Goal: Communication & Community: Answer question/provide support

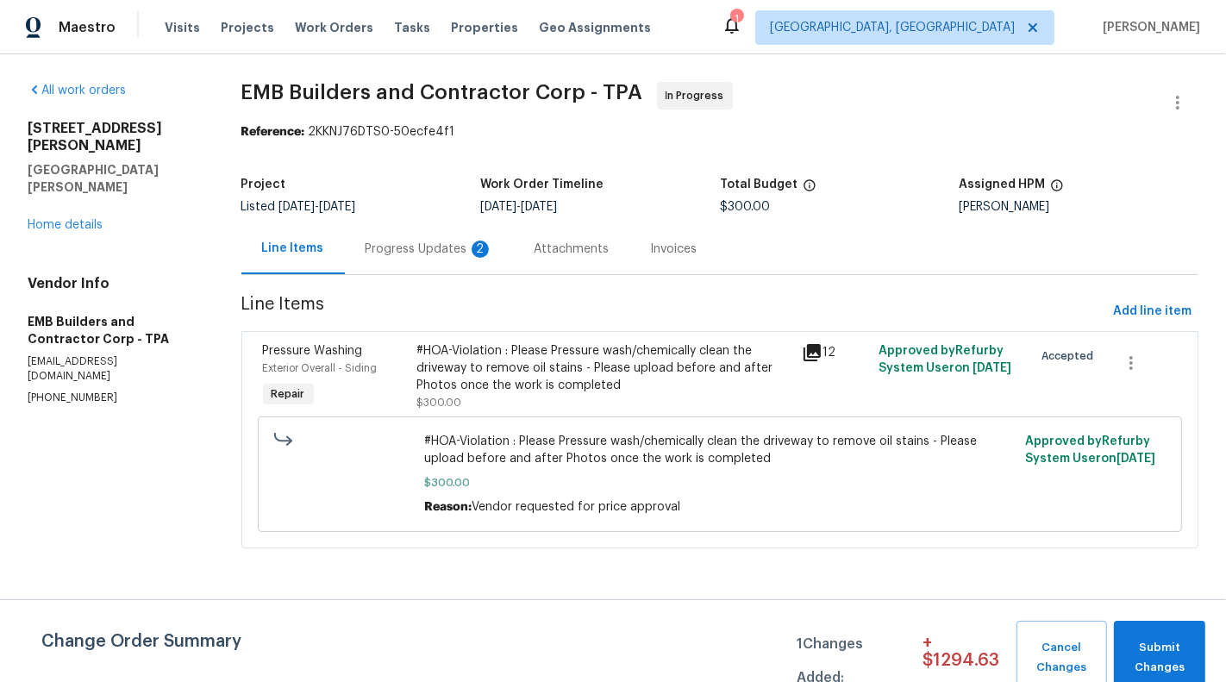
click at [345, 260] on div "Progress Updates 2" at bounding box center [429, 248] width 169 height 51
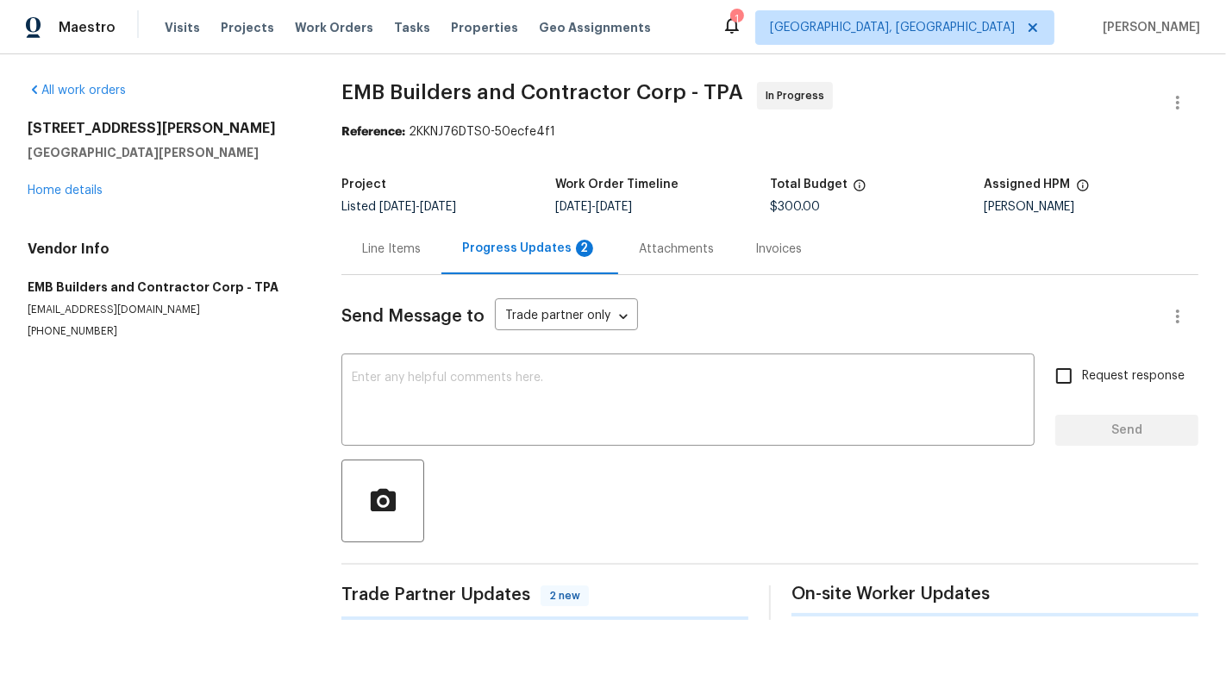
click at [397, 257] on div "Line Items" at bounding box center [391, 249] width 59 height 17
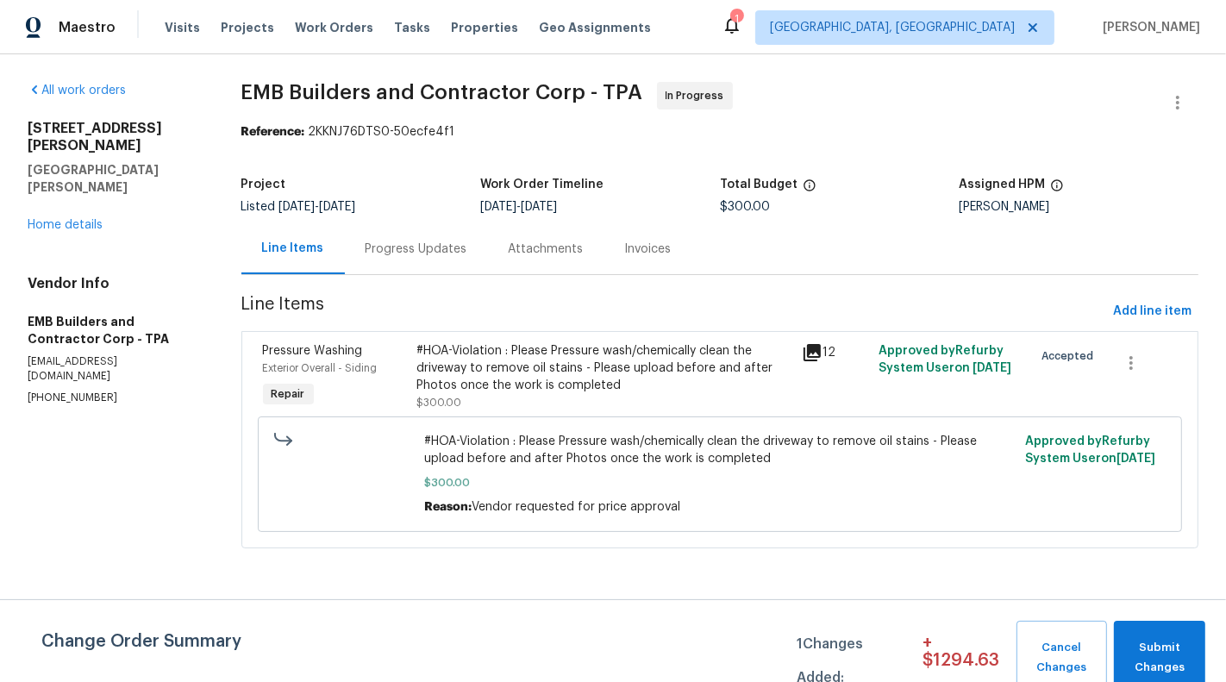
click at [420, 256] on div "Progress Updates" at bounding box center [417, 249] width 102 height 17
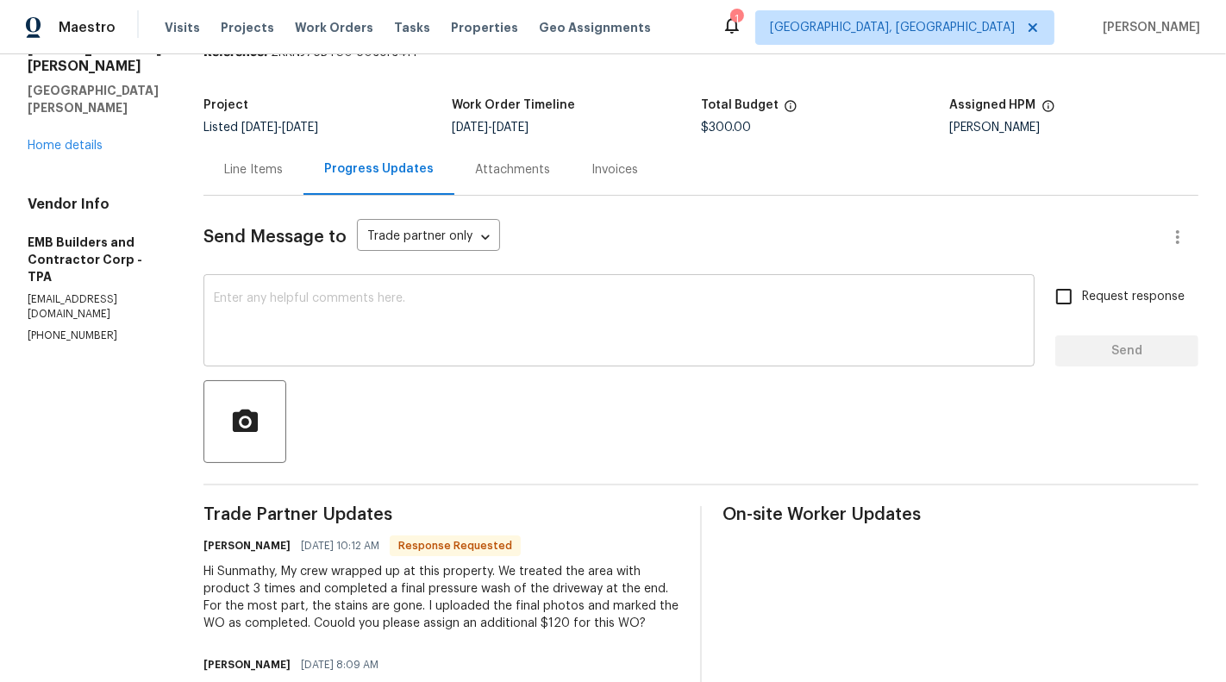
scroll to position [87, 0]
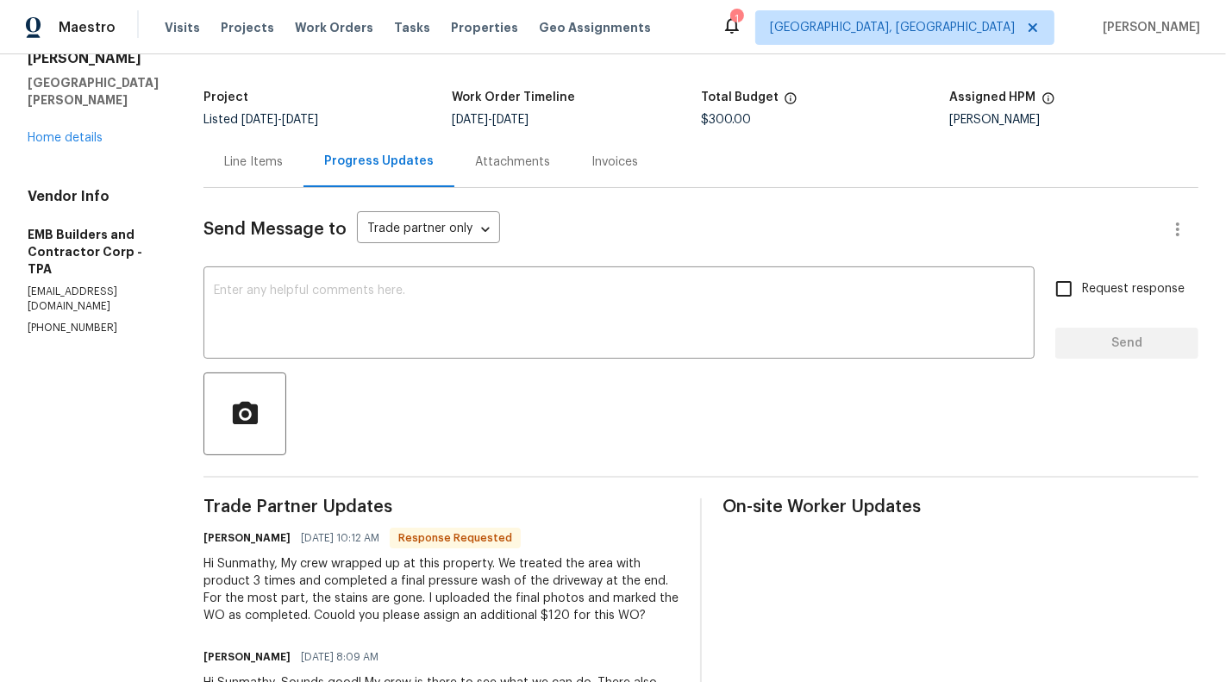
click at [232, 166] on div "Line Items" at bounding box center [253, 161] width 59 height 17
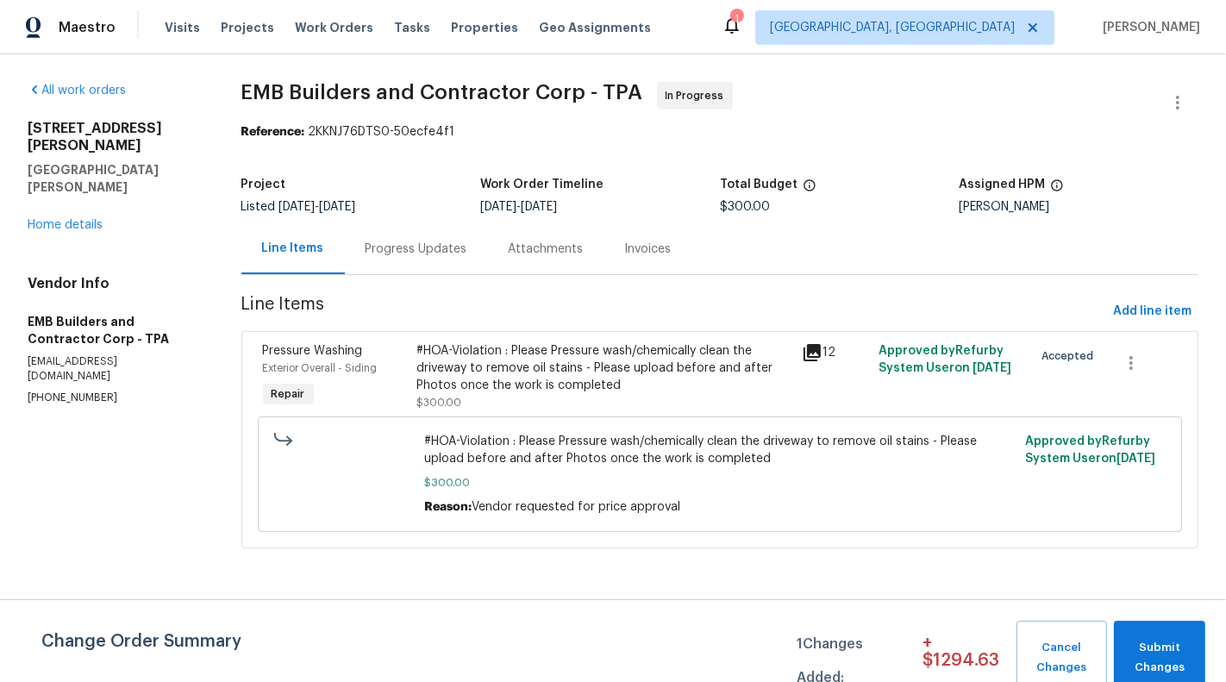
click at [516, 424] on div "#HOA-Violation : Please Pressure wash/chemically clean the driveway to remove o…" at bounding box center [720, 474] width 925 height 116
click at [500, 394] on div "#HOA-Violation : Please Pressure wash/chemically clean the driveway to remove o…" at bounding box center [603, 376] width 375 height 69
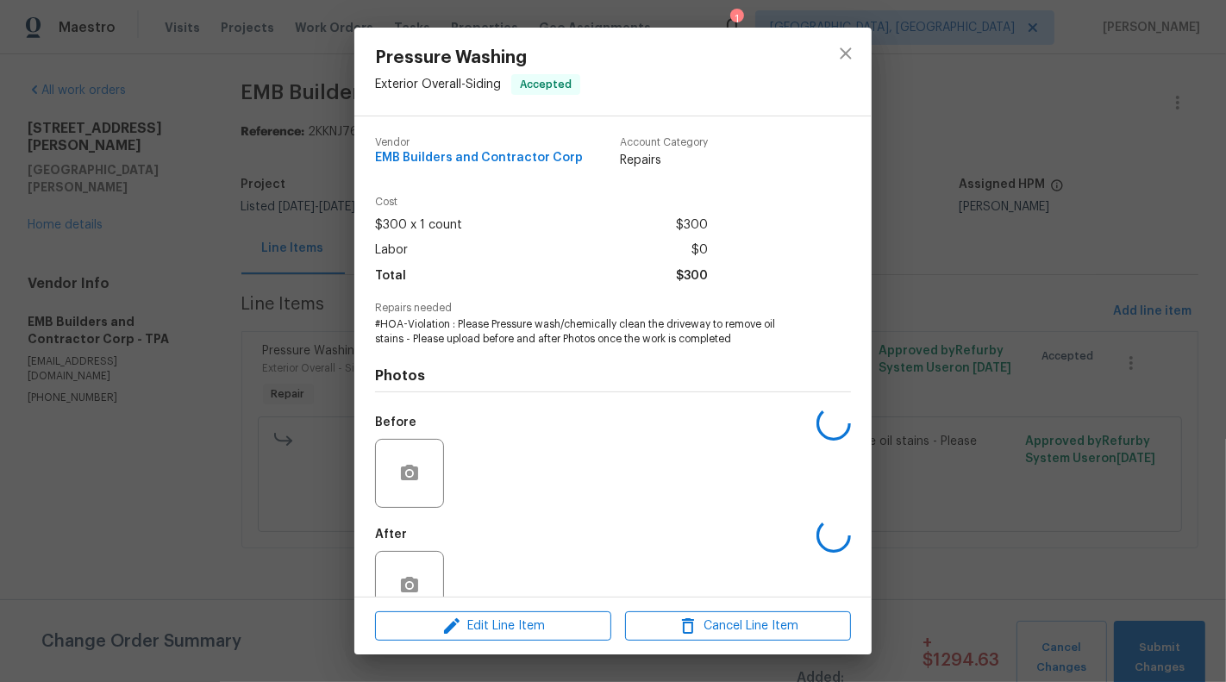
scroll to position [41, 0]
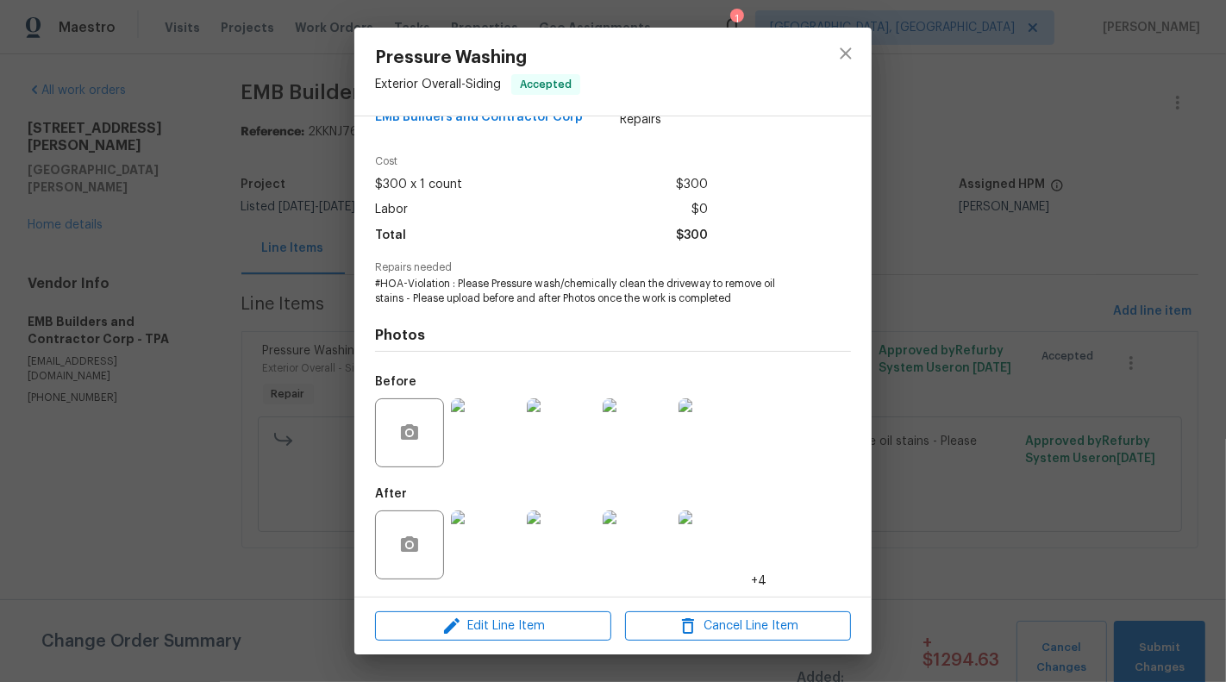
click at [470, 555] on img at bounding box center [485, 544] width 69 height 69
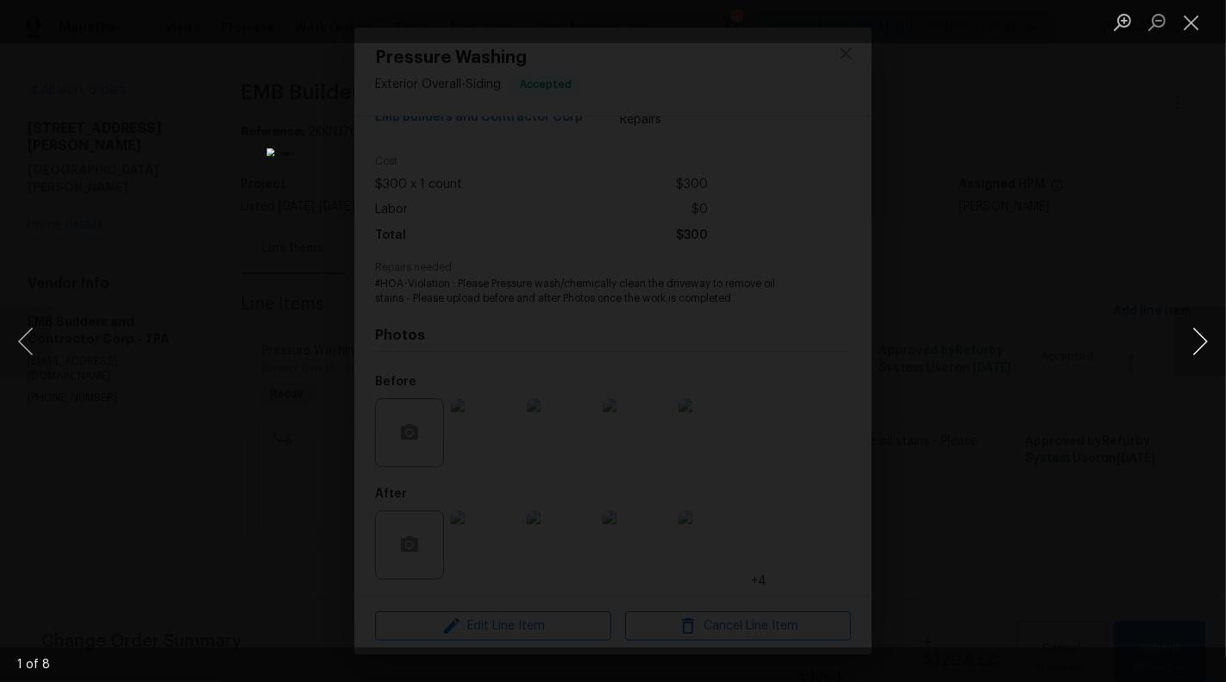
click at [1204, 342] on button "Next image" at bounding box center [1200, 341] width 52 height 69
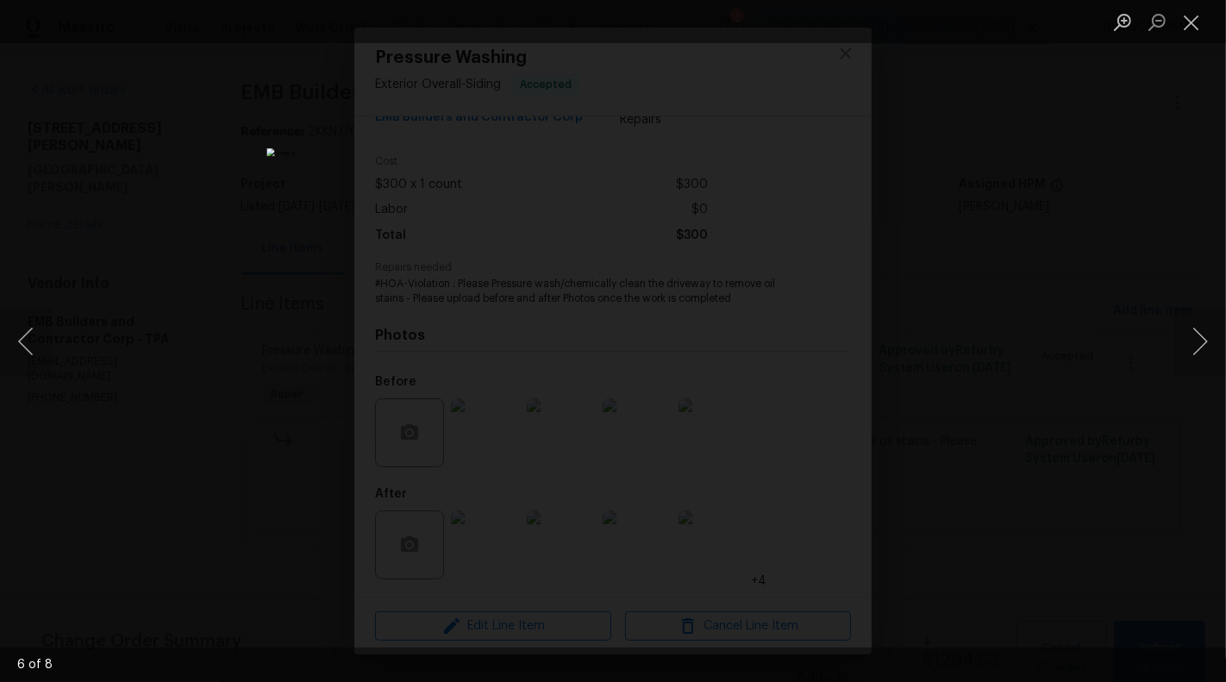
click at [1207, 4] on li "Lightbox" at bounding box center [1191, 21] width 34 height 43
click at [1191, 26] on button "Close lightbox" at bounding box center [1191, 22] width 34 height 30
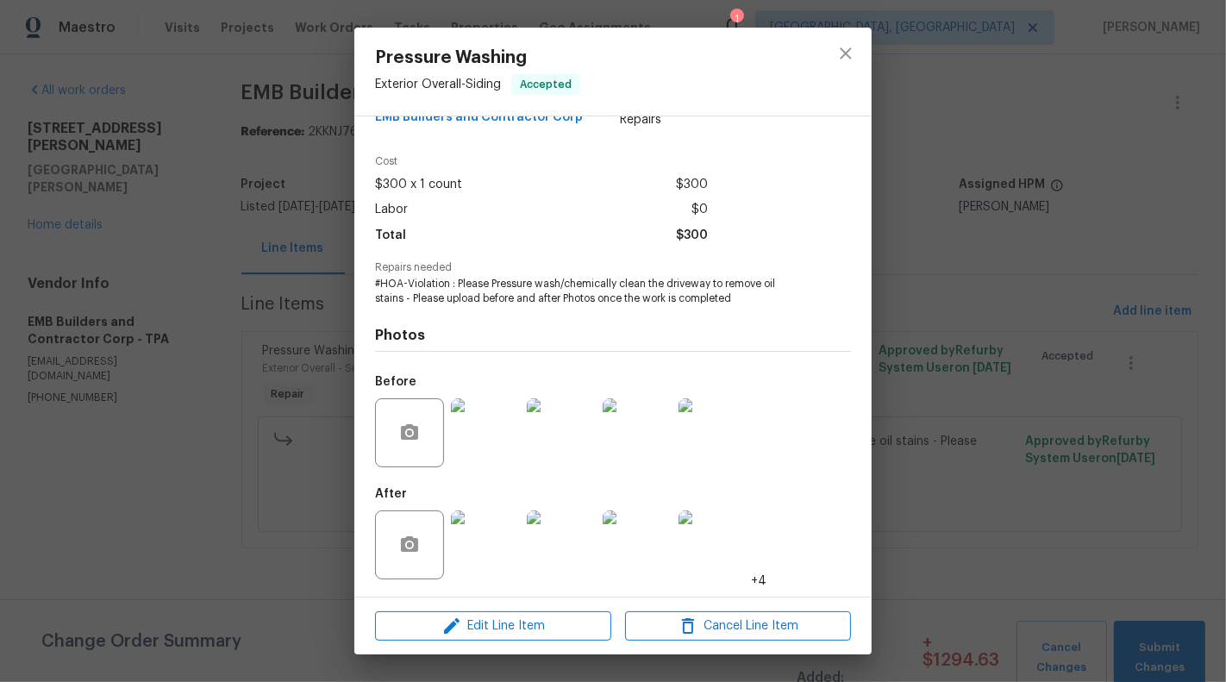
click at [486, 541] on img at bounding box center [485, 544] width 69 height 69
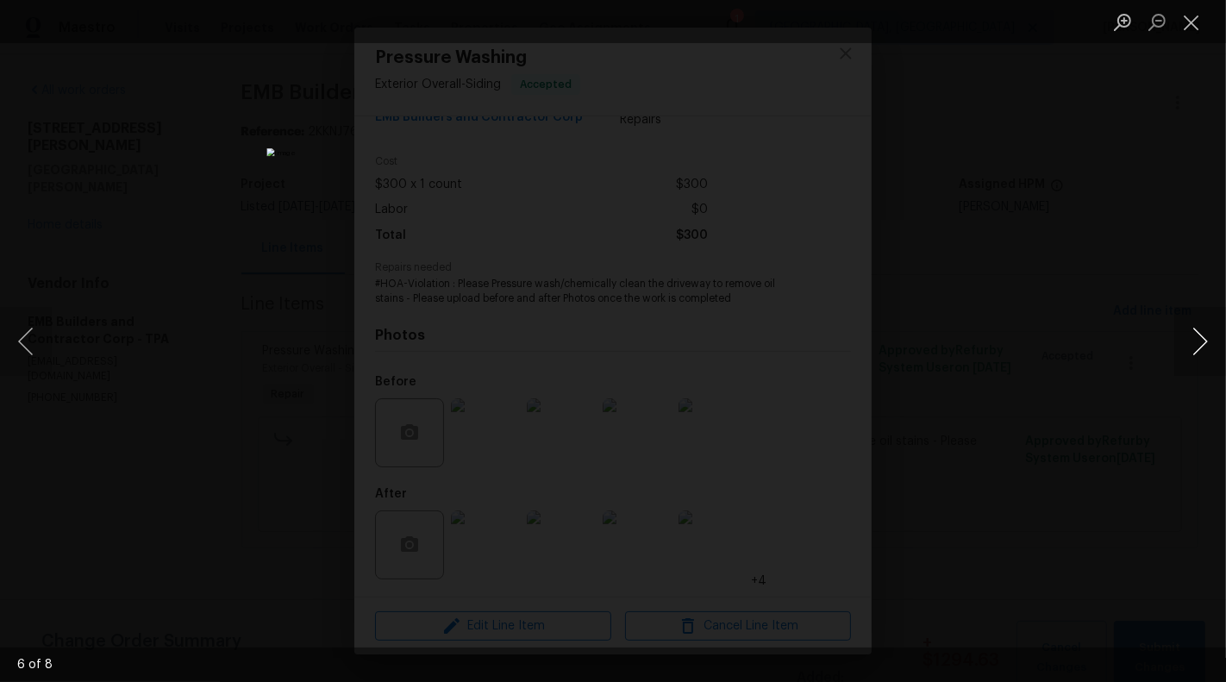
click at [1200, 327] on button "Next image" at bounding box center [1200, 341] width 52 height 69
click at [1203, 337] on button "Next image" at bounding box center [1200, 341] width 52 height 69
click at [1205, 20] on button "Close lightbox" at bounding box center [1191, 22] width 34 height 30
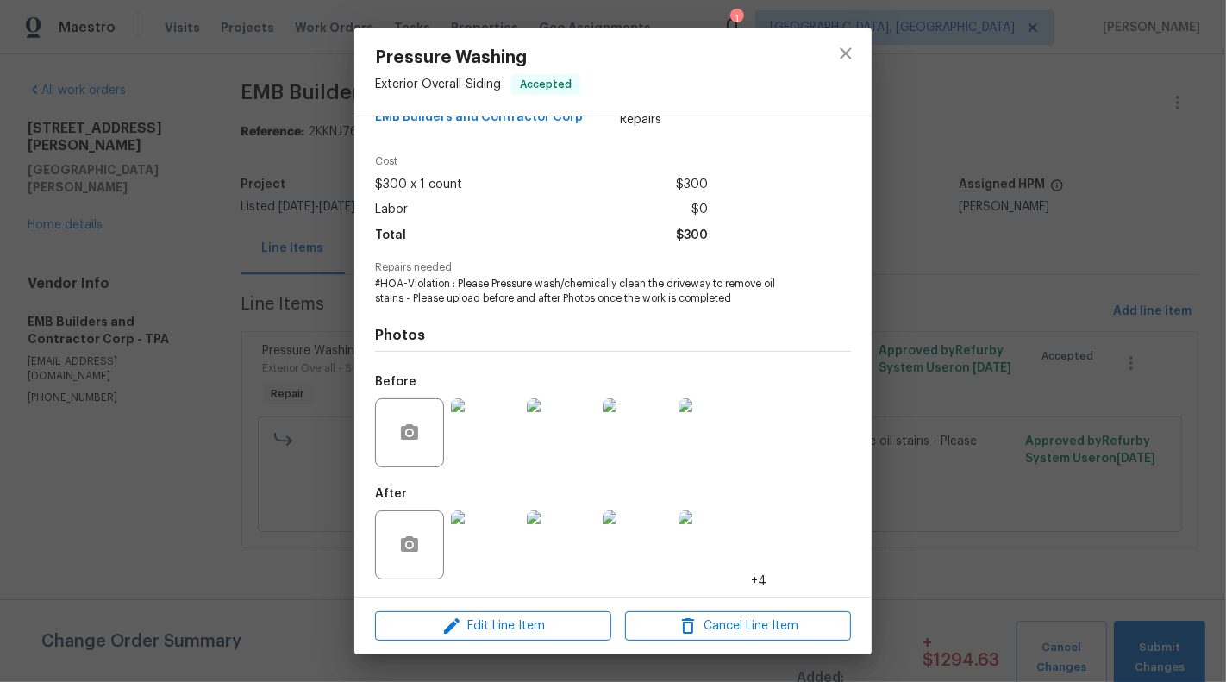
click at [1138, 55] on div "Pressure Washing Exterior Overall - Siding Accepted Vendor EMB Builders and Con…" at bounding box center [613, 341] width 1226 height 682
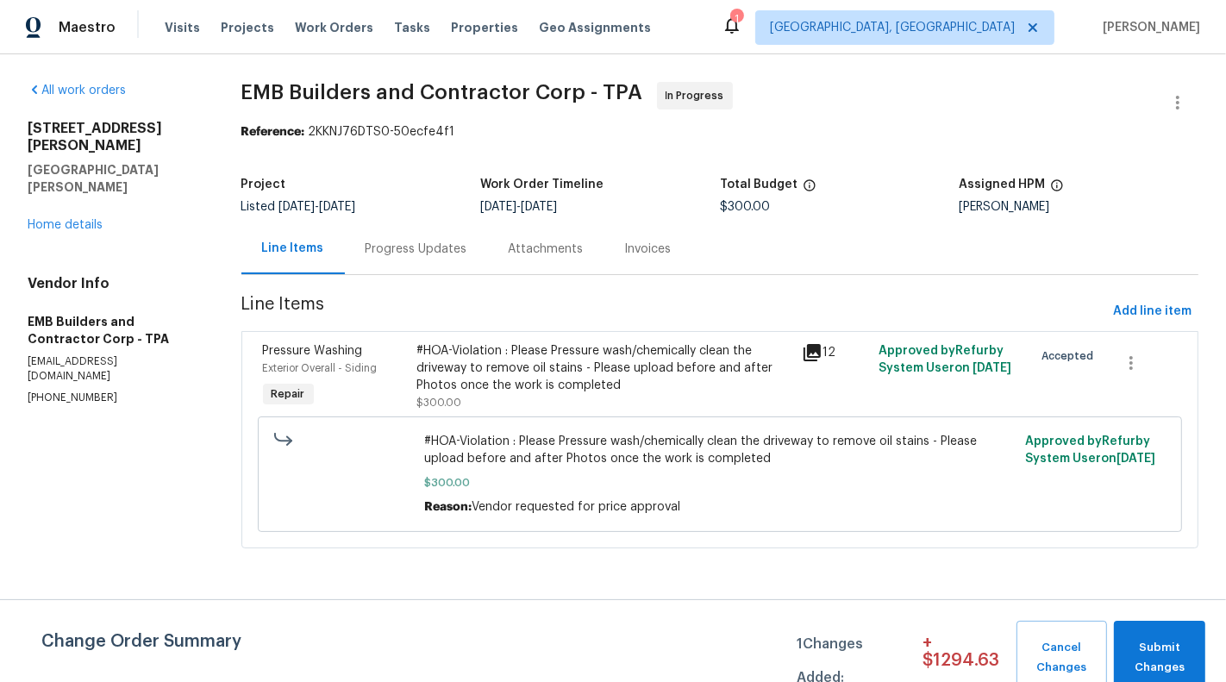
click at [428, 239] on div "Progress Updates" at bounding box center [416, 248] width 143 height 51
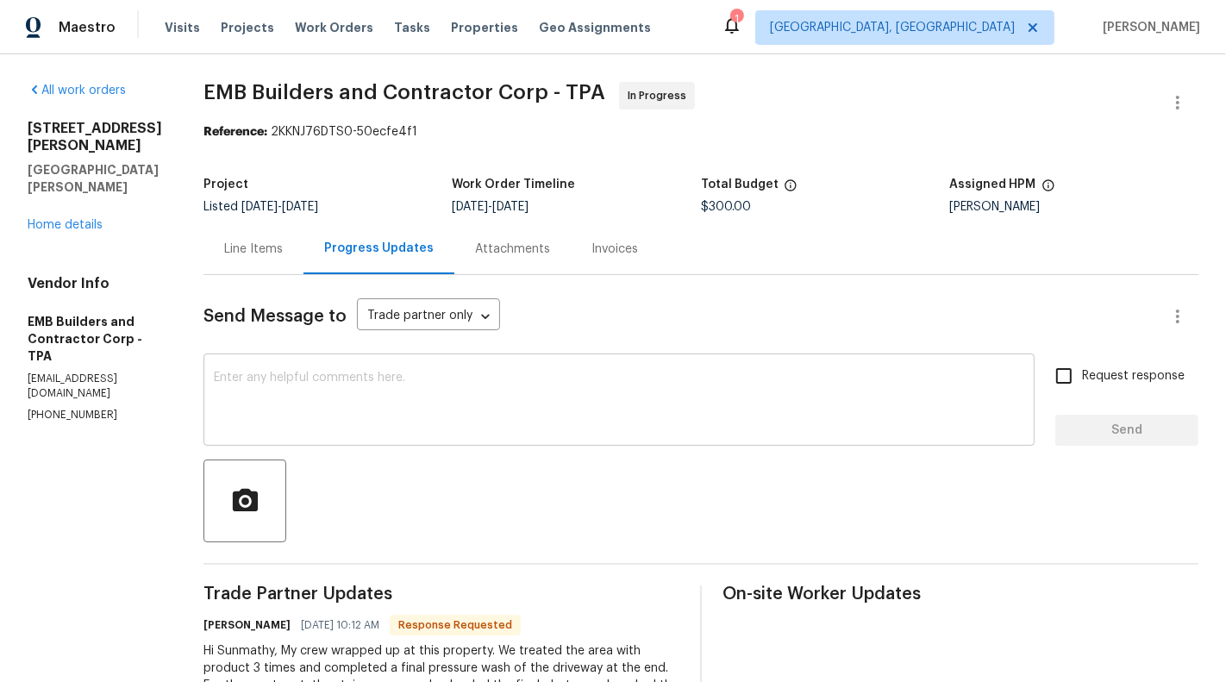
click at [291, 416] on textarea at bounding box center [619, 402] width 810 height 60
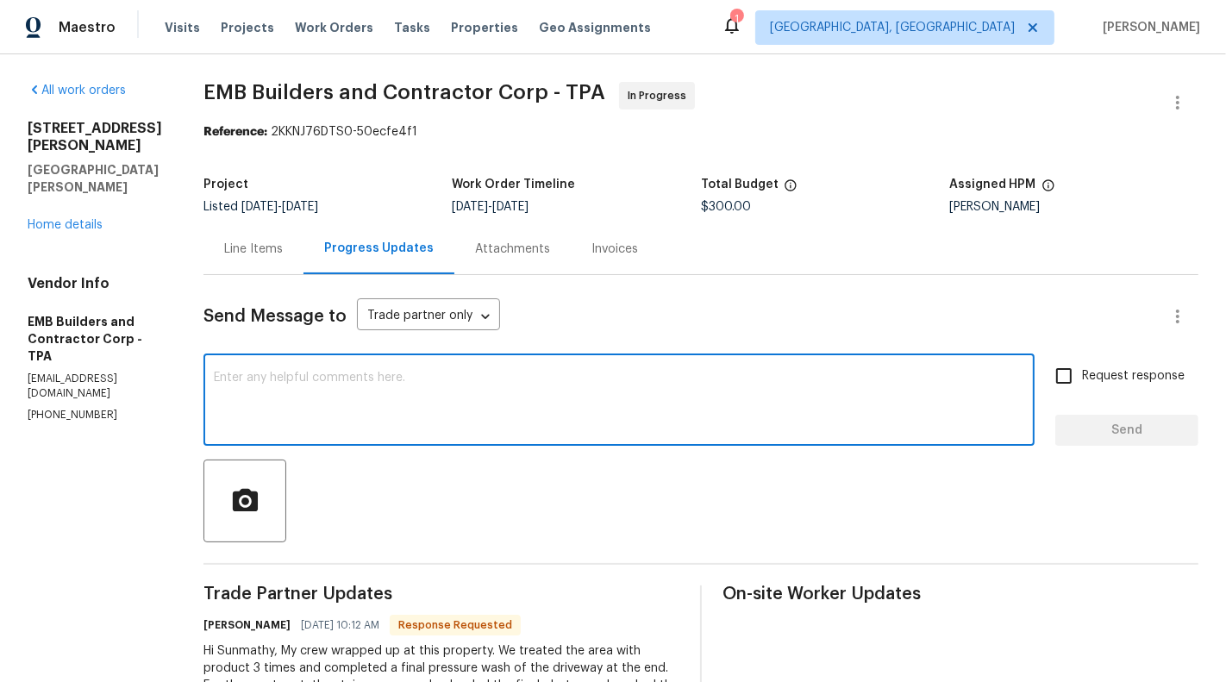
scroll to position [58, 0]
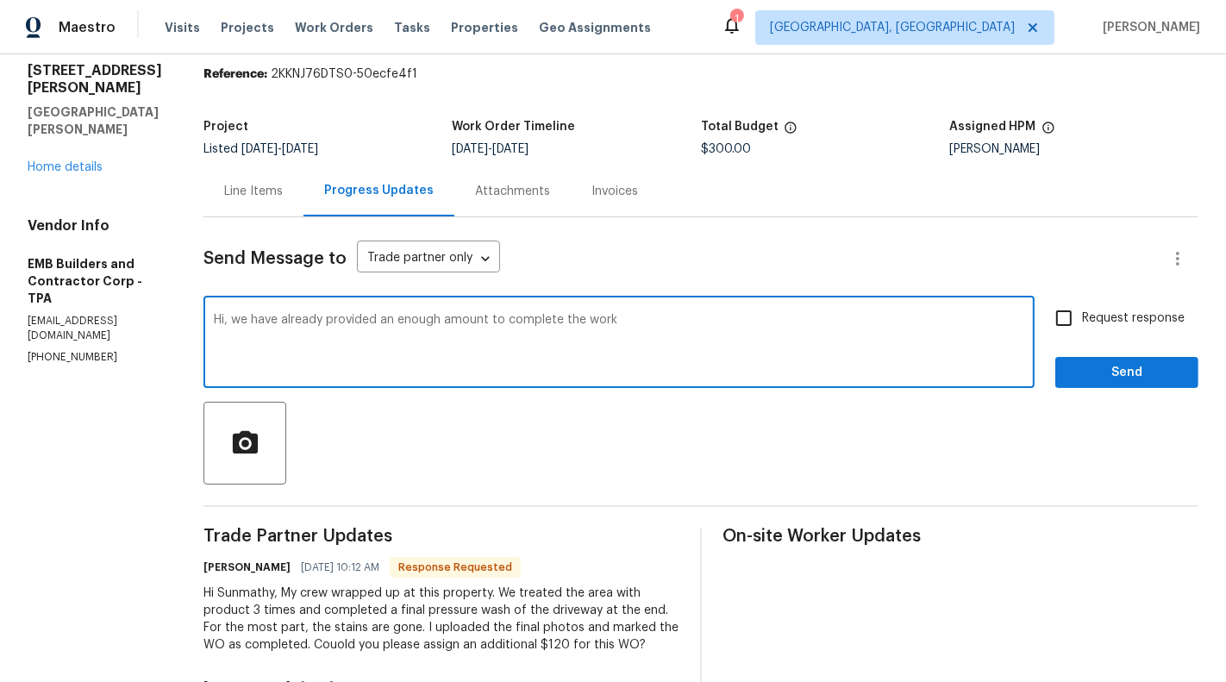
click at [421, 316] on textarea "Hi, we have already provided an enough amount to complete the work" at bounding box center [619, 344] width 810 height 60
paste textarea "sufficient funds to complete the work."
type textarea "Hi, we have already provided sufficient funds to complete the work."
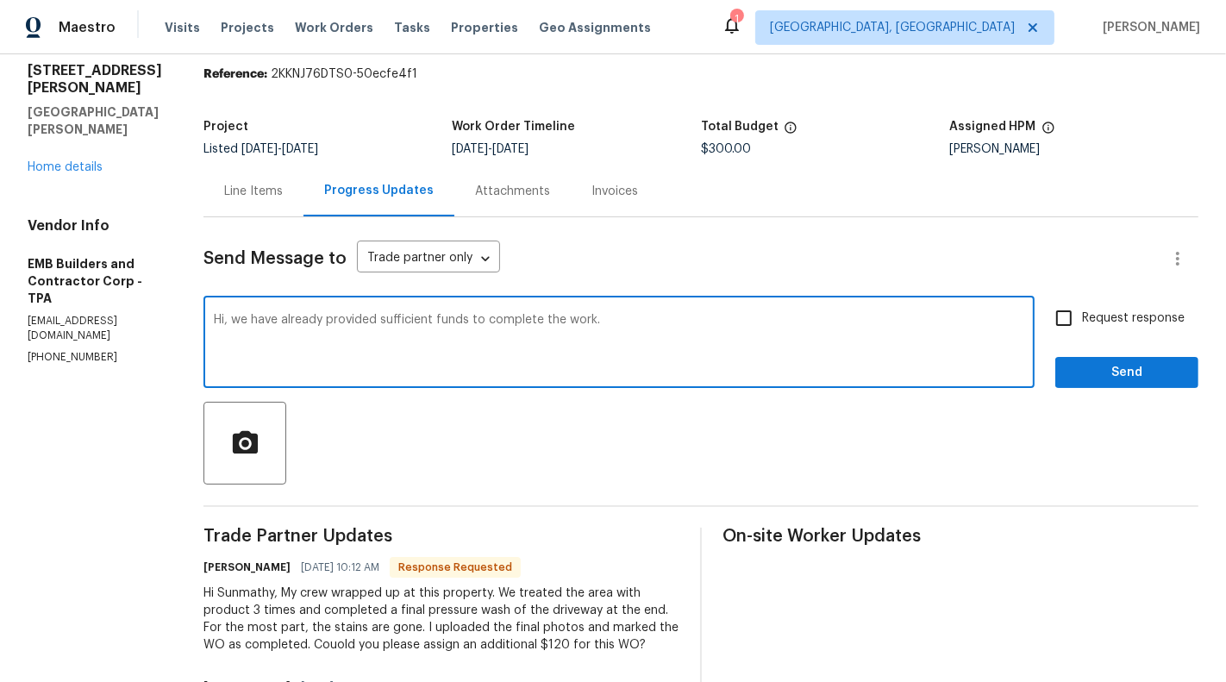
click at [1121, 309] on span "Request response" at bounding box center [1133, 318] width 103 height 18
click at [1082, 309] on input "Request response" at bounding box center [1064, 318] width 36 height 36
checkbox input "true"
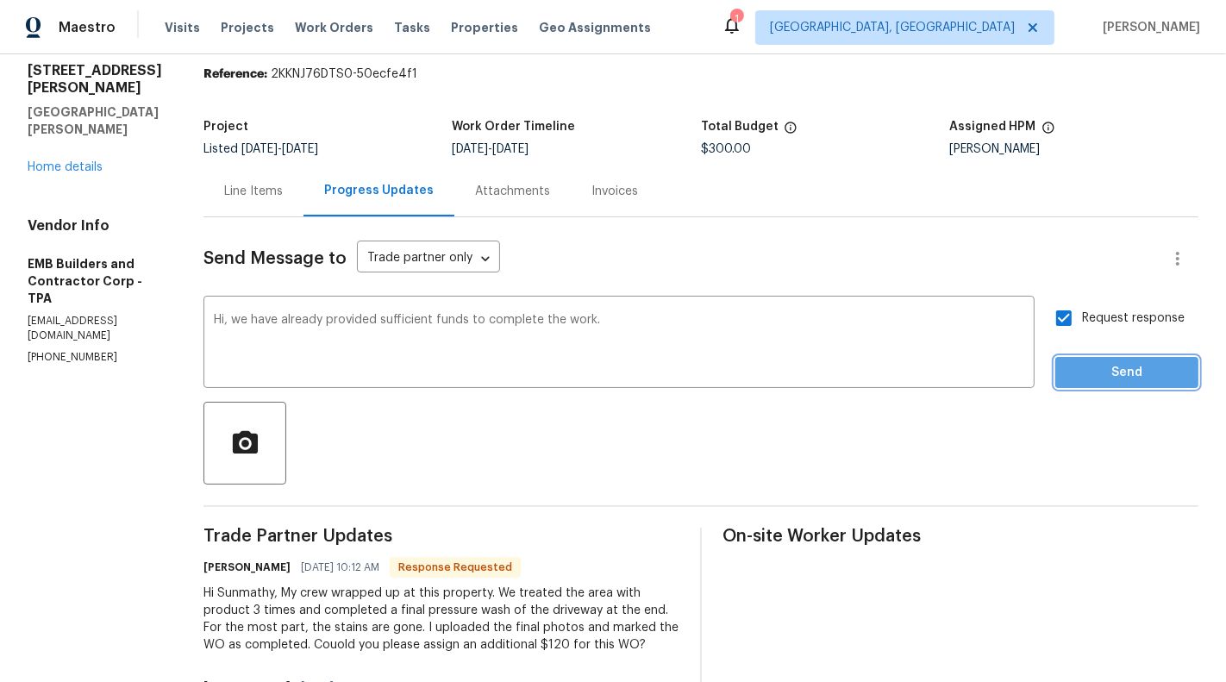
click at [1133, 359] on button "Send" at bounding box center [1126, 373] width 143 height 32
